Goal: Use online tool/utility: Utilize a website feature to perform a specific function

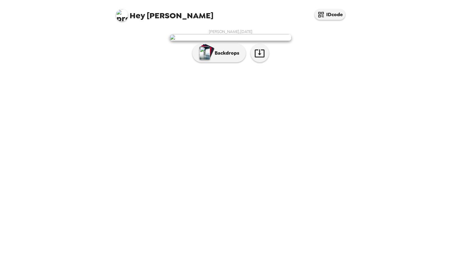
click at [229, 41] on img at bounding box center [230, 37] width 122 height 7
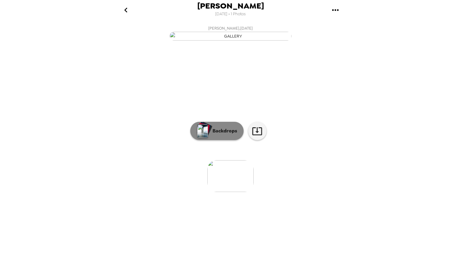
click at [226, 140] on button "Backdrops" at bounding box center [216, 131] width 53 height 18
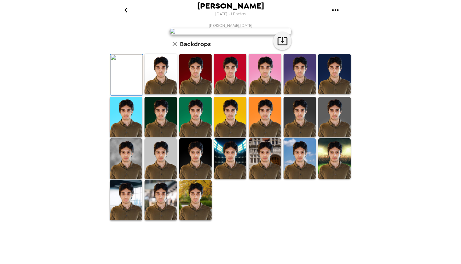
click at [158, 94] on img at bounding box center [160, 74] width 32 height 41
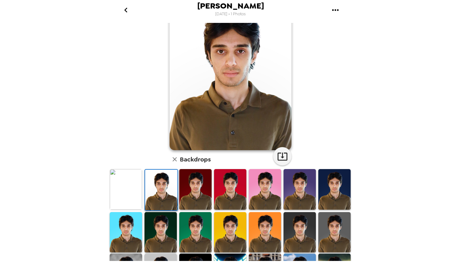
click at [201, 195] on img at bounding box center [195, 189] width 32 height 41
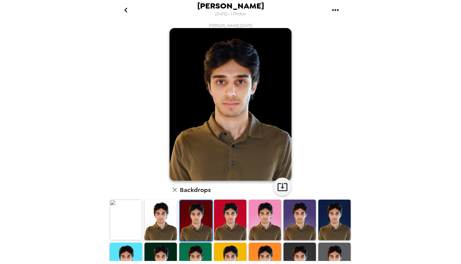
click at [233, 218] on img at bounding box center [230, 219] width 32 height 41
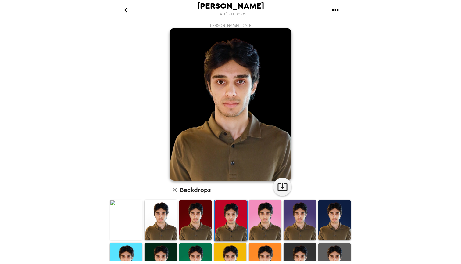
click at [264, 218] on img at bounding box center [265, 219] width 32 height 41
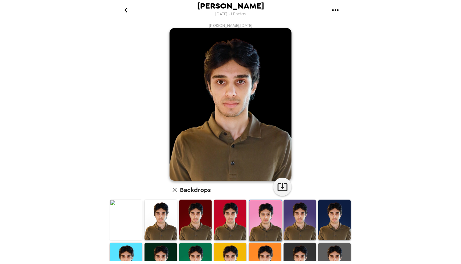
click at [190, 219] on img at bounding box center [195, 219] width 32 height 41
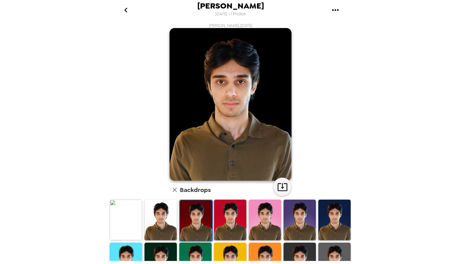
click at [226, 218] on img at bounding box center [230, 219] width 32 height 41
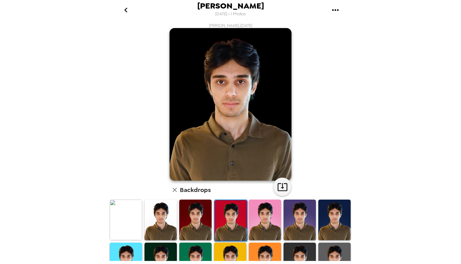
click at [269, 221] on img at bounding box center [265, 219] width 32 height 41
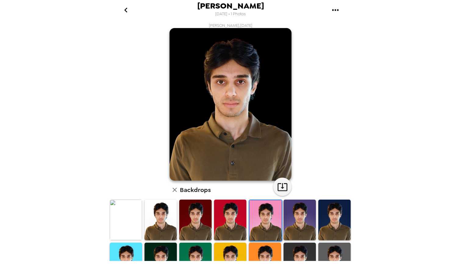
click at [172, 225] on img at bounding box center [160, 219] width 32 height 41
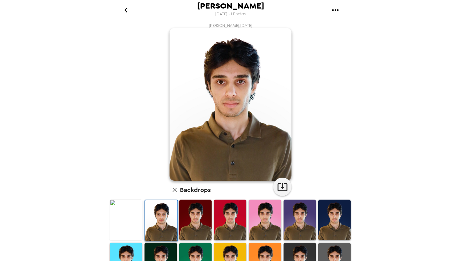
click at [232, 224] on img at bounding box center [230, 219] width 32 height 41
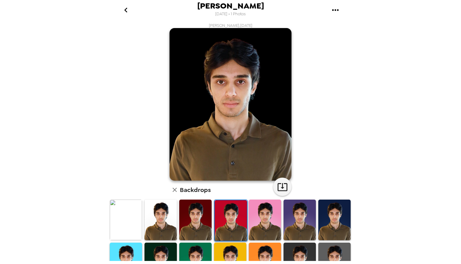
click at [203, 222] on img at bounding box center [195, 219] width 32 height 41
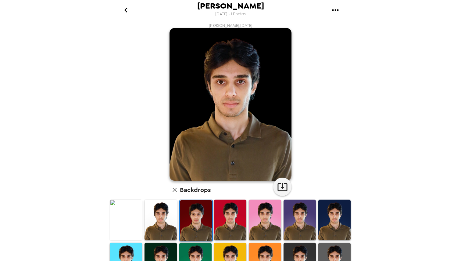
click at [272, 214] on img at bounding box center [265, 219] width 32 height 41
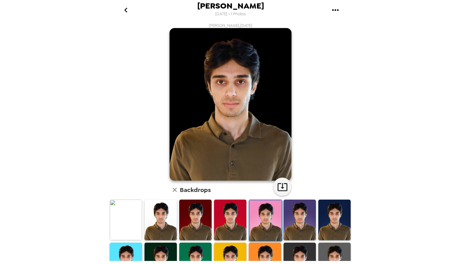
click at [297, 221] on img at bounding box center [299, 219] width 32 height 41
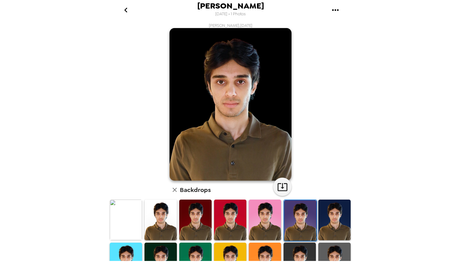
click at [328, 218] on img at bounding box center [334, 219] width 32 height 41
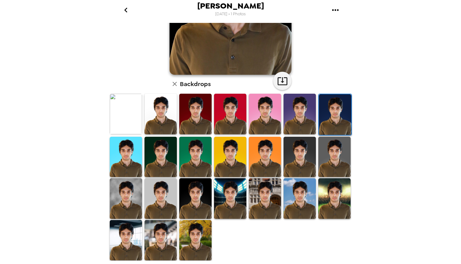
scroll to position [106, 0]
click at [203, 246] on img at bounding box center [195, 240] width 32 height 41
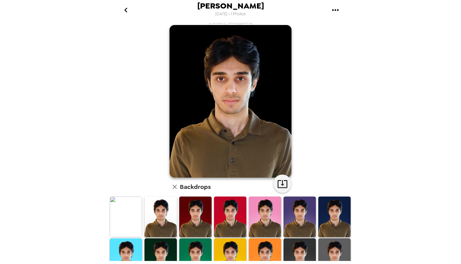
scroll to position [0, 0]
